Goal: Task Accomplishment & Management: Manage account settings

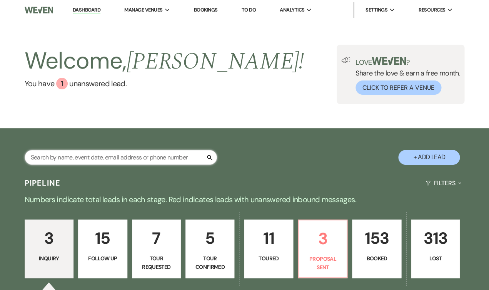
click at [52, 157] on input "text" at bounding box center [121, 157] width 193 height 15
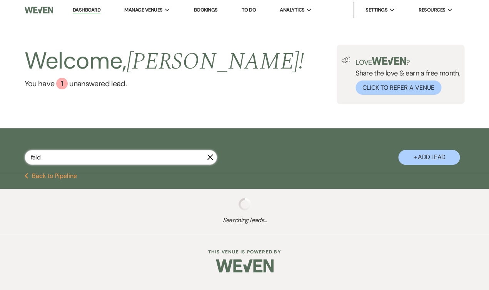
type input "faldA"
select select "8"
select select "1"
select select "8"
select select "2"
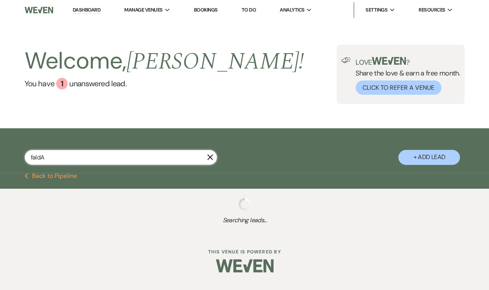
select select "8"
select select "2"
select select "8"
select select "10"
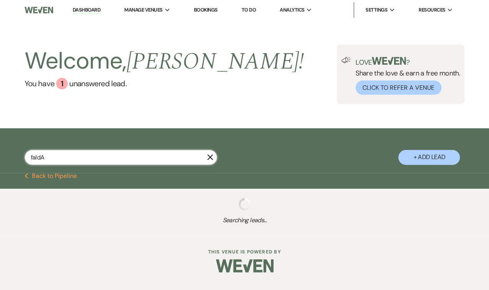
select select "8"
select select "5"
select select "8"
select select "5"
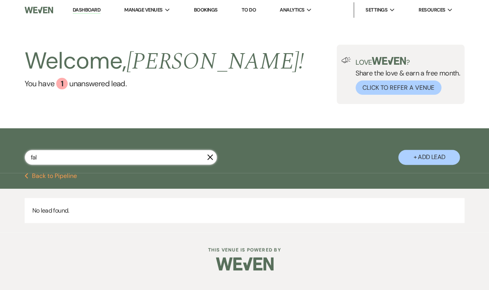
type input "fa"
select select "8"
select select "1"
select select "8"
select select "2"
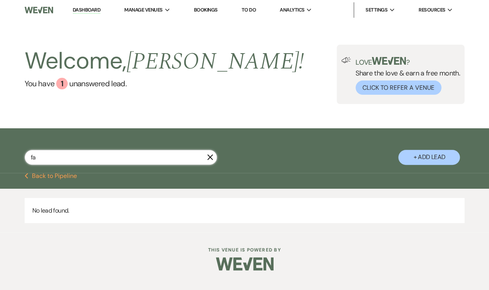
select select "8"
select select "2"
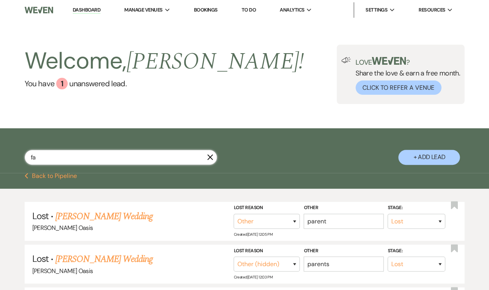
select select "8"
select select "10"
select select "8"
select select "5"
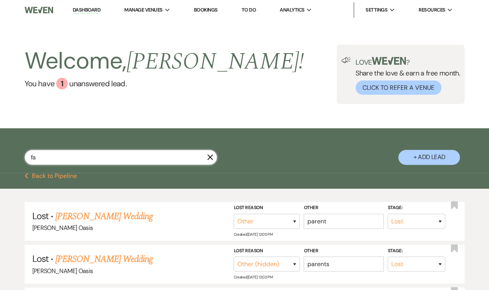
select select "8"
select select "5"
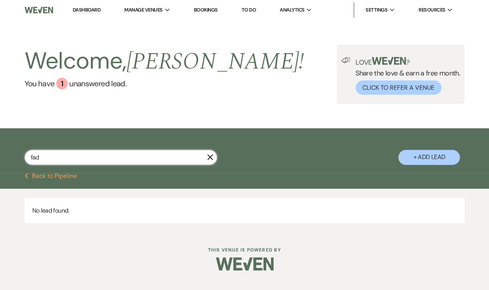
type input "fa"
select select "8"
select select "1"
select select "8"
select select "2"
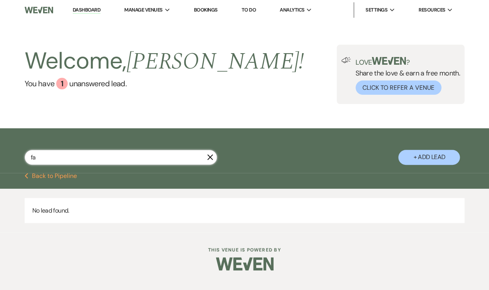
select select "8"
select select "2"
select select "8"
select select "10"
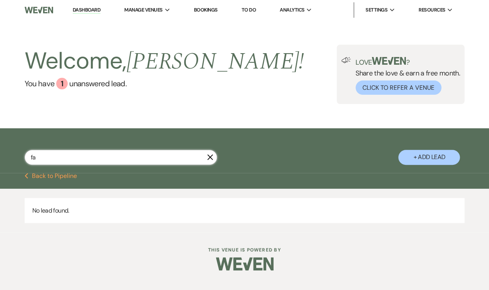
select select "8"
select select "5"
select select "8"
select select "5"
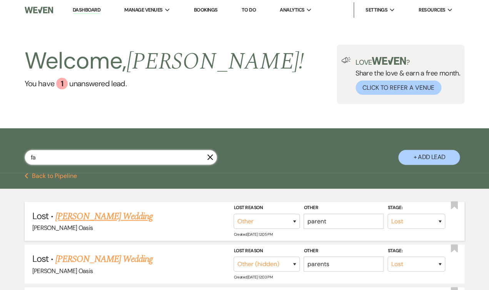
type input "fa"
click at [79, 213] on link "[PERSON_NAME] Wedding" at bounding box center [103, 216] width 97 height 14
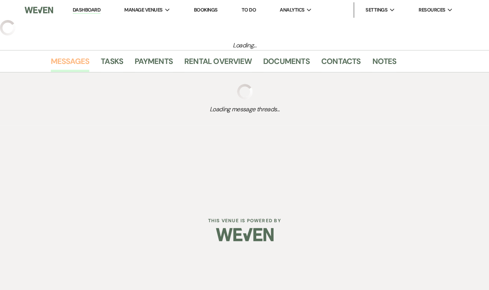
select select "8"
select select "1"
select select "5"
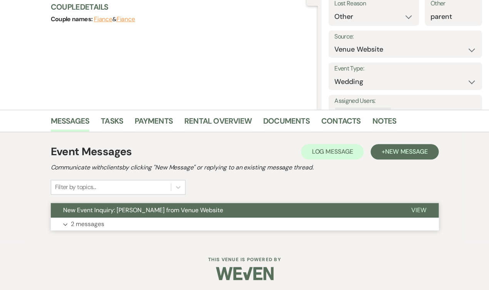
click at [151, 206] on span "New Event Inquiry: [PERSON_NAME] from Venue Website" at bounding box center [143, 210] width 160 height 8
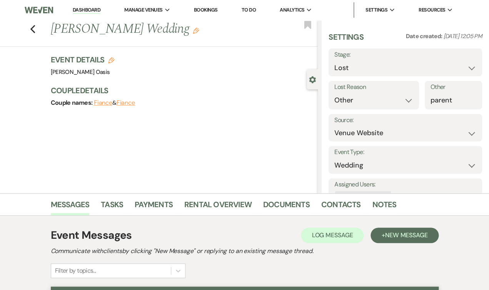
click at [69, 15] on li "Dashboard" at bounding box center [86, 9] width 35 height 15
click at [73, 12] on link "Dashboard" at bounding box center [87, 10] width 28 height 7
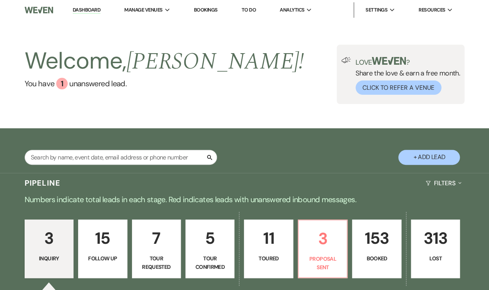
click at [73, 11] on link "Dashboard" at bounding box center [87, 10] width 28 height 7
click at [76, 9] on link "Dashboard" at bounding box center [87, 10] width 28 height 7
